Goal: Task Accomplishment & Management: Manage account settings

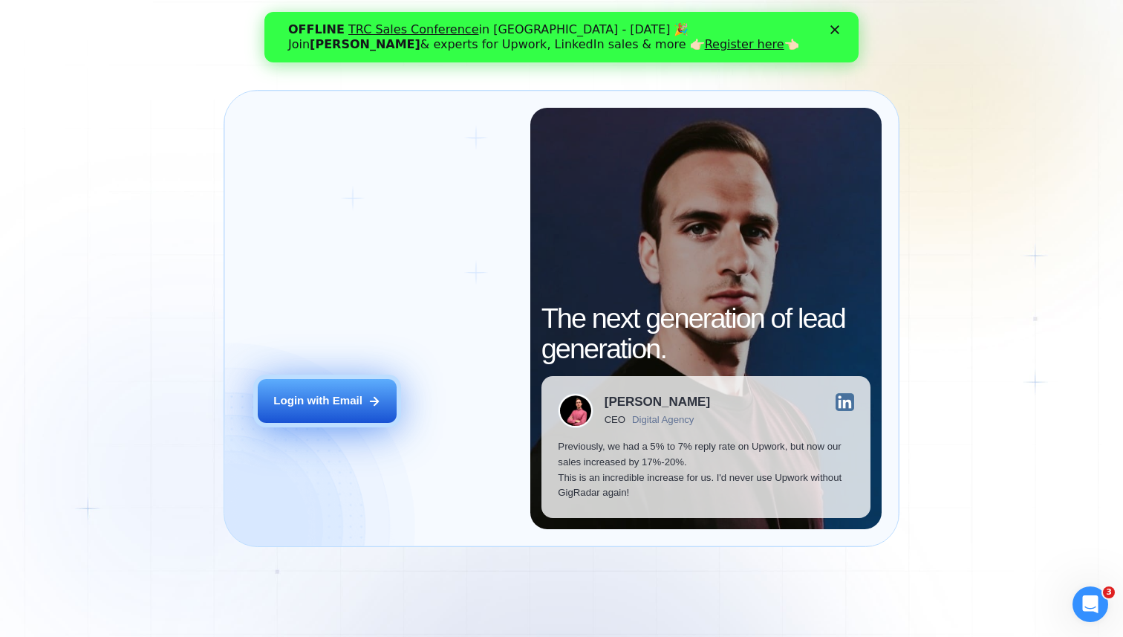
click at [364, 399] on button "Login with Email" at bounding box center [327, 401] width 139 height 44
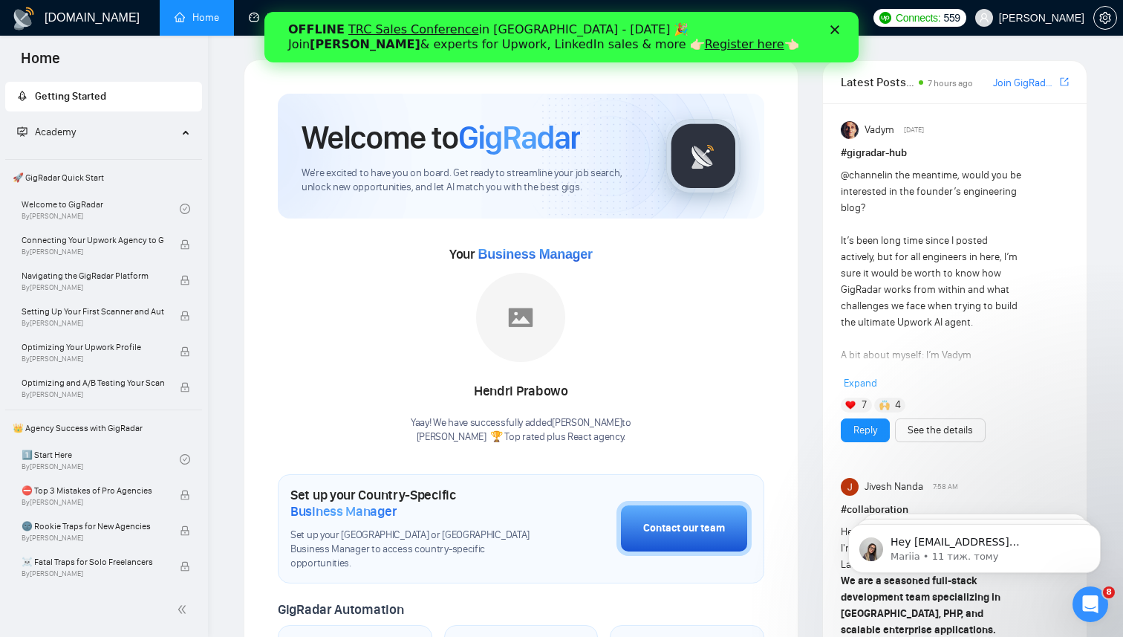
click at [834, 31] on polygon "Закрити" at bounding box center [835, 29] width 9 height 9
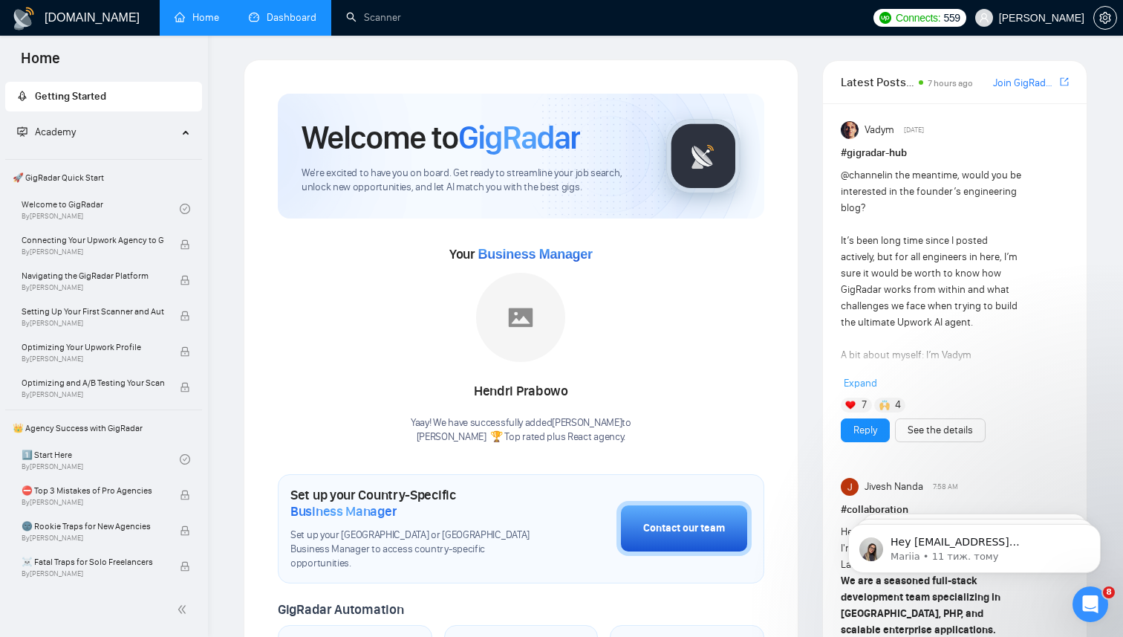
click at [278, 24] on link "Dashboard" at bounding box center [283, 17] width 68 height 13
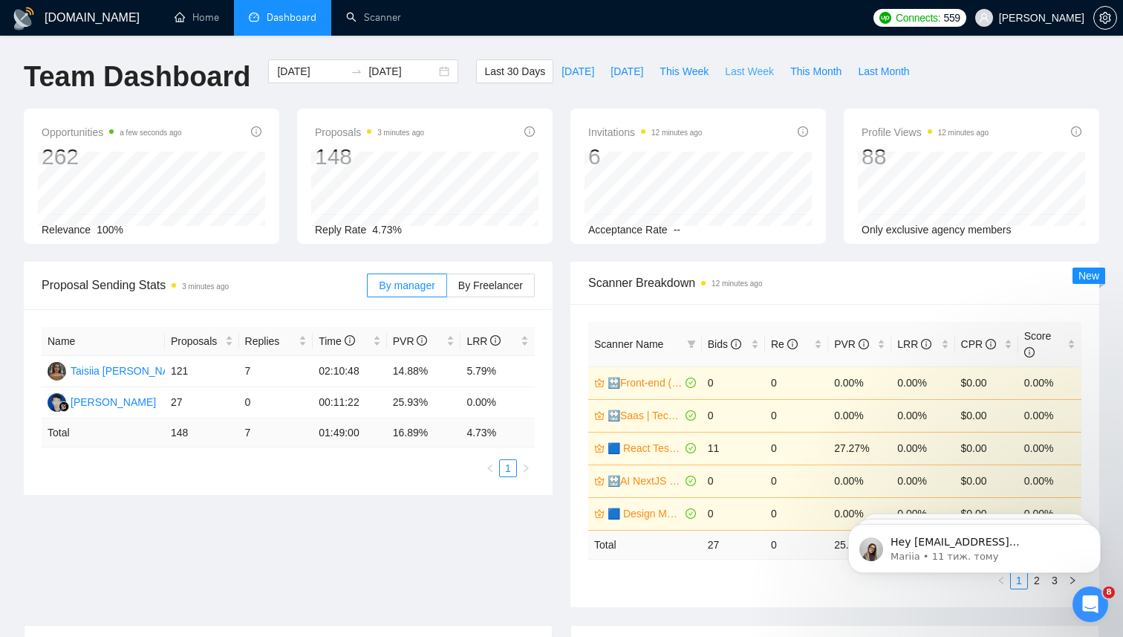
click at [741, 81] on button "Last Week" at bounding box center [749, 71] width 65 height 24
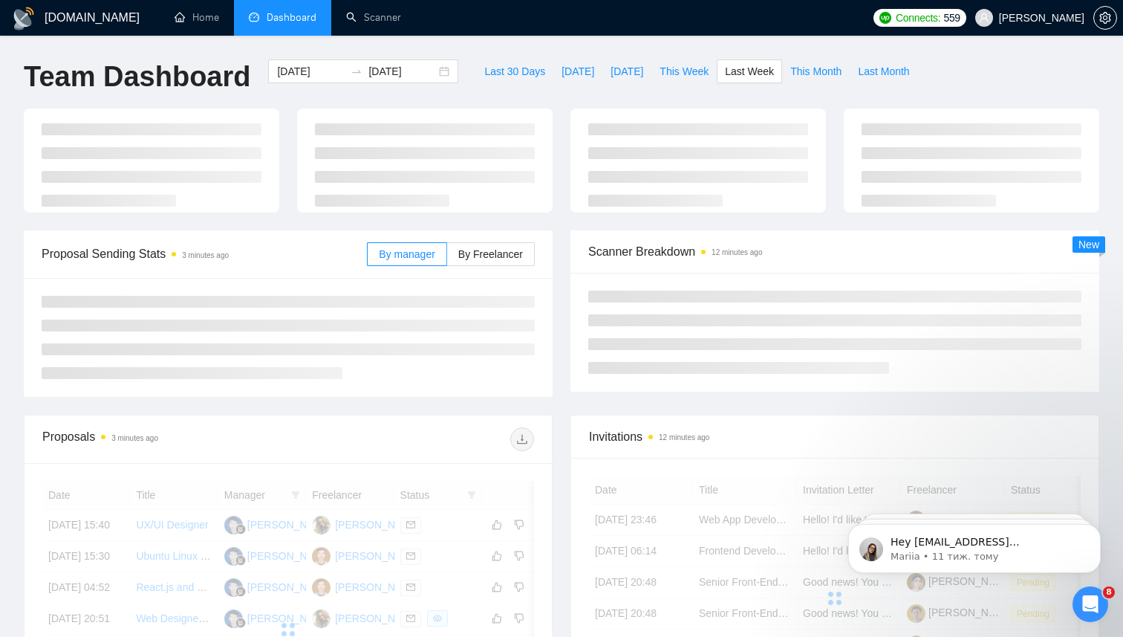
type input "[DATE]"
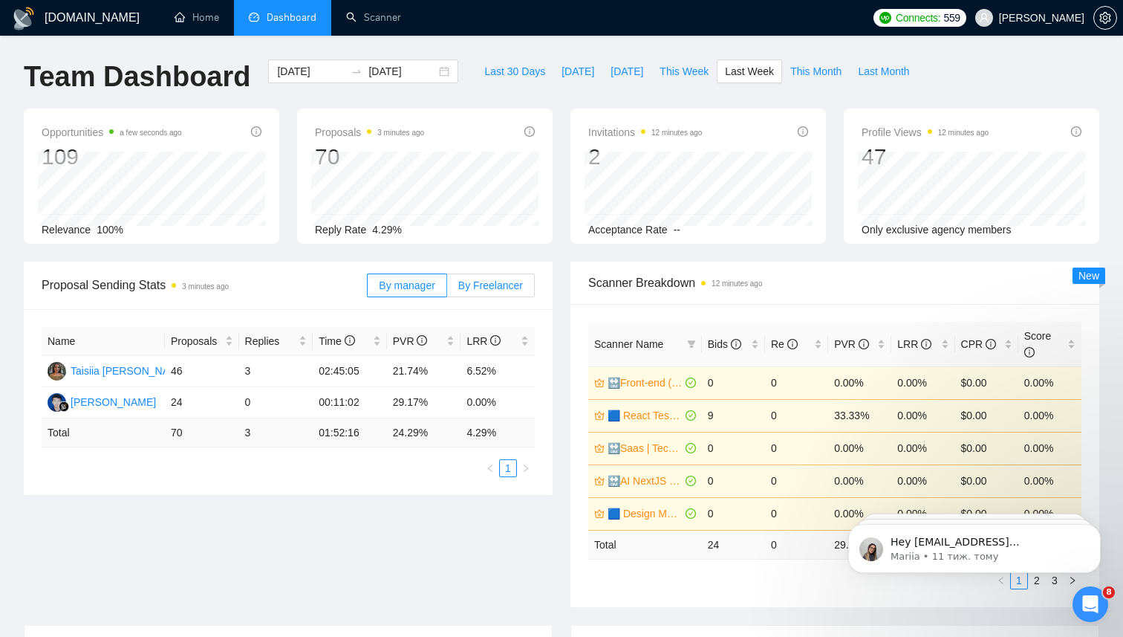
click at [494, 290] on span "By Freelancer" at bounding box center [490, 285] width 65 height 12
click at [447, 289] on input "By Freelancer" at bounding box center [447, 289] width 0 height 0
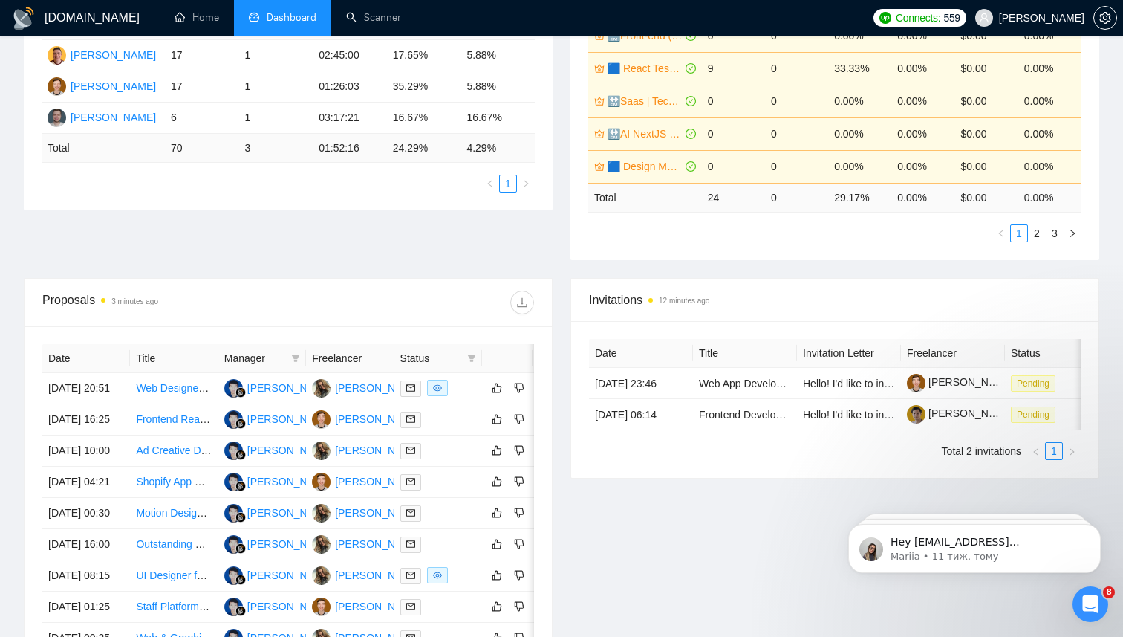
scroll to position [378, 0]
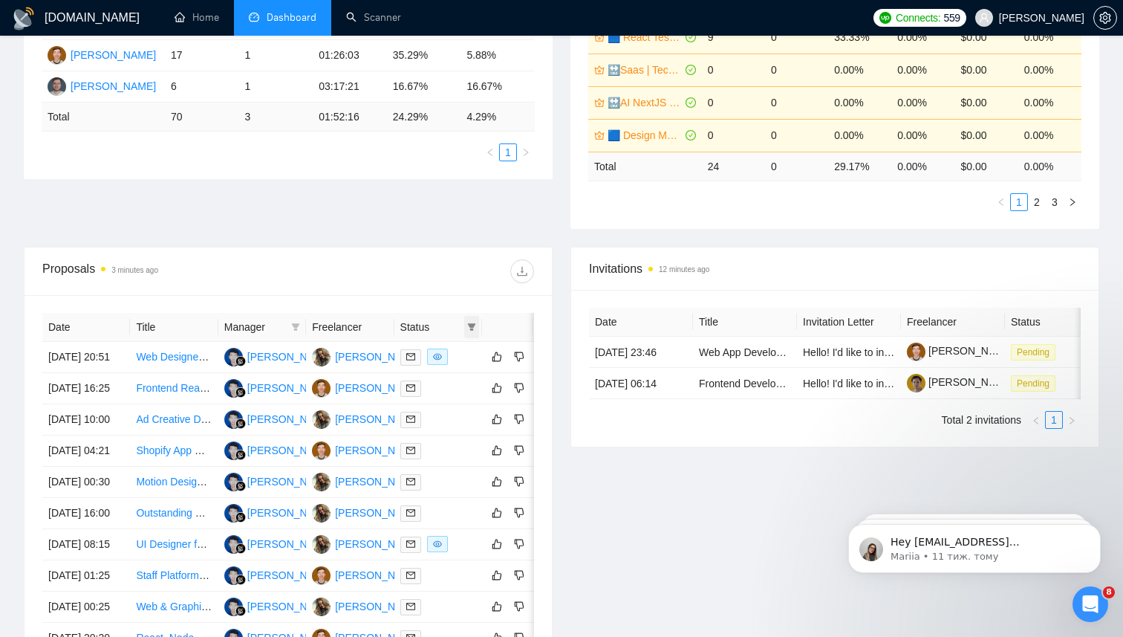
click at [467, 326] on icon "filter" at bounding box center [471, 326] width 9 height 9
click at [441, 351] on span "Chat" at bounding box center [434, 355] width 71 height 16
checkbox input "true"
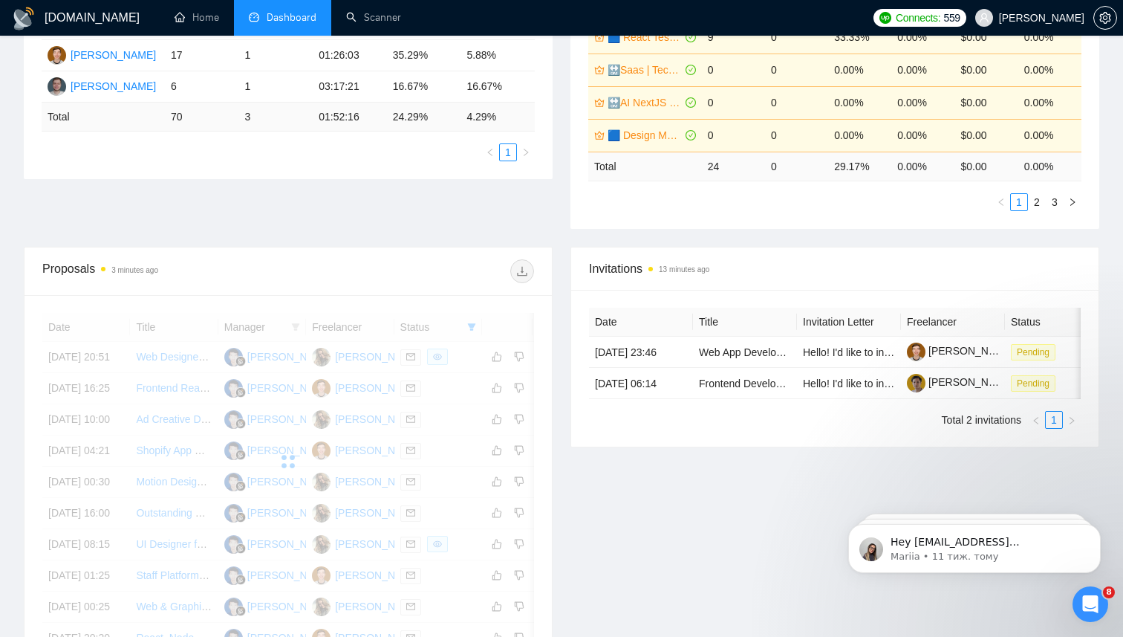
click at [561, 292] on div "Proposals 3 minutes ago Date Title Manager Freelancer Status [DATE] 20:51 Web D…" at bounding box center [288, 474] width 547 height 455
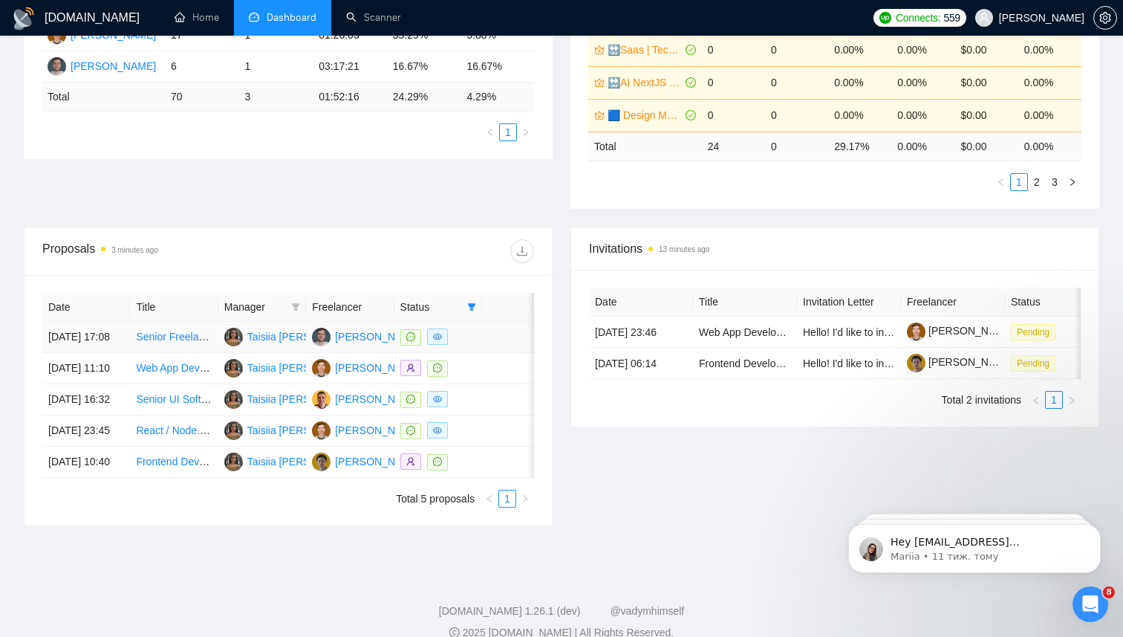
scroll to position [431, 0]
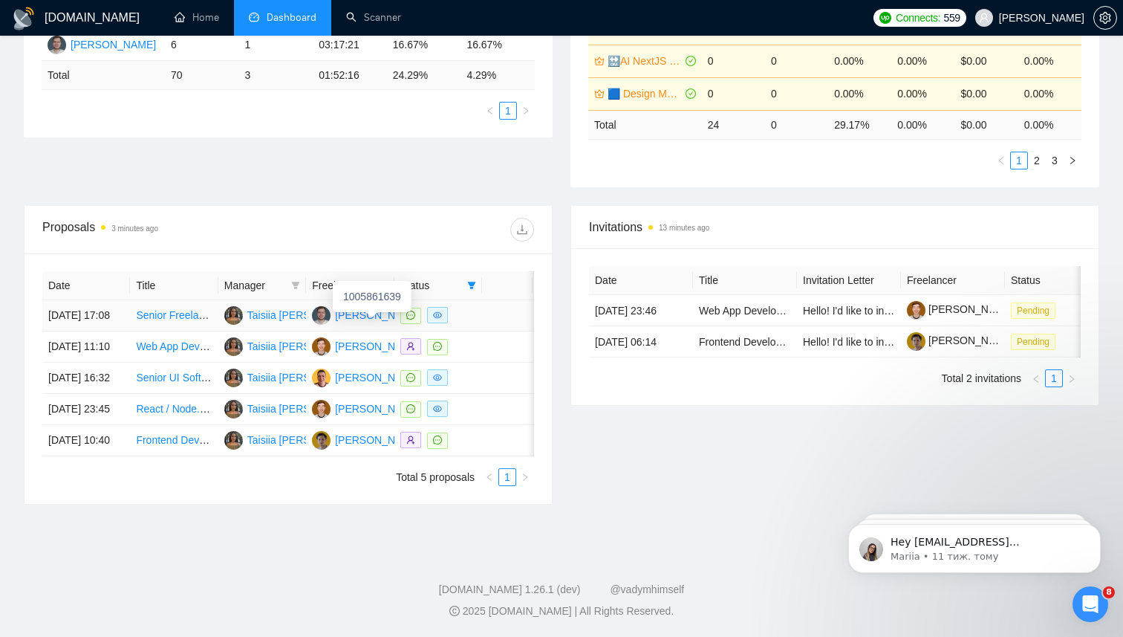
click at [358, 308] on div "[PERSON_NAME]" at bounding box center [377, 315] width 85 height 16
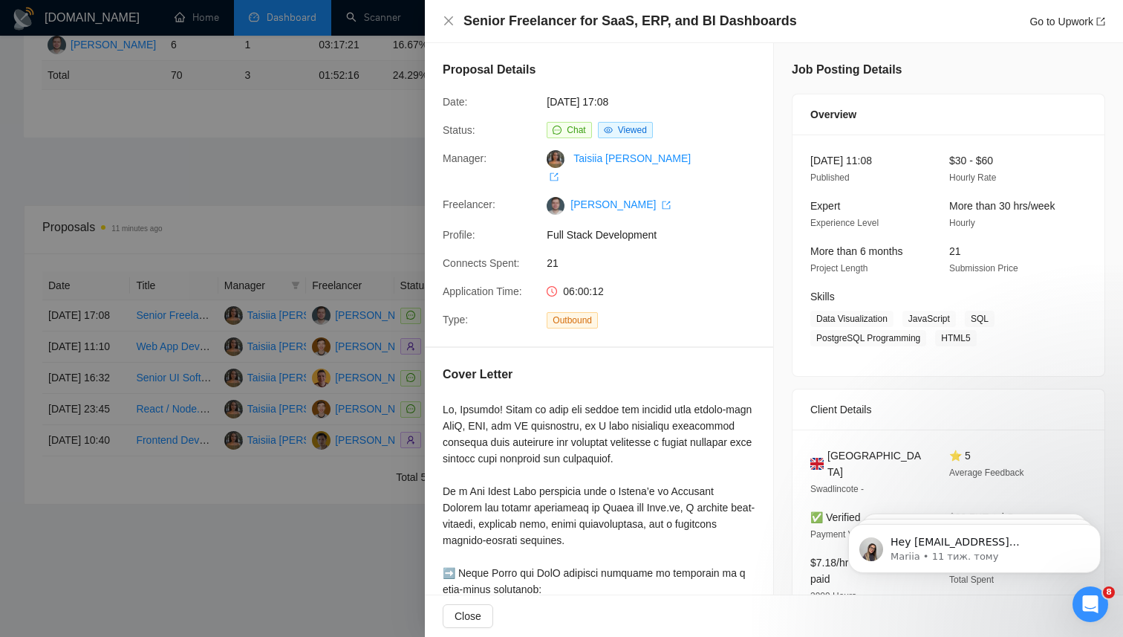
click at [319, 144] on div at bounding box center [561, 318] width 1123 height 637
